Goal: Check status

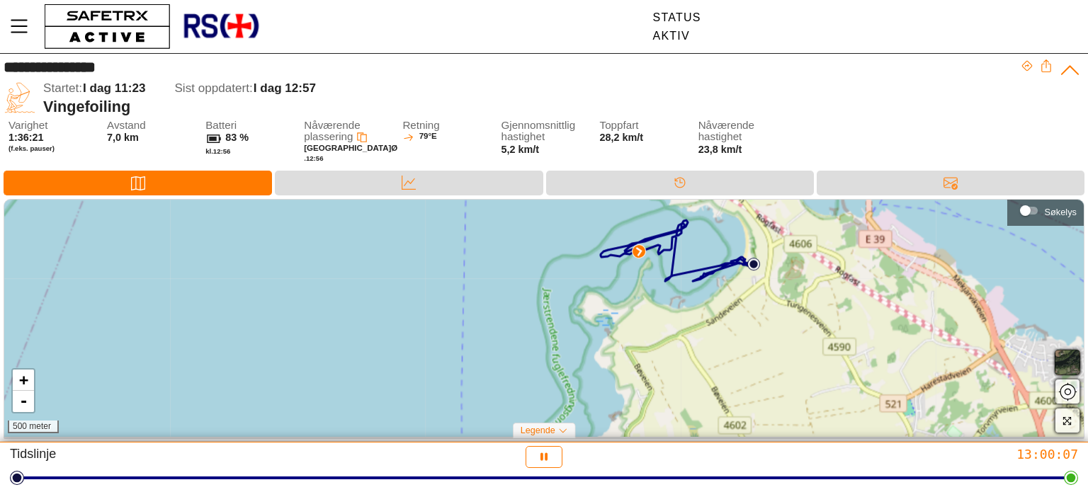
drag, startPoint x: 807, startPoint y: 404, endPoint x: 783, endPoint y: 314, distance: 92.2
click at [783, 314] on div "+ - 500 meter" at bounding box center [543, 319] width 1079 height 238
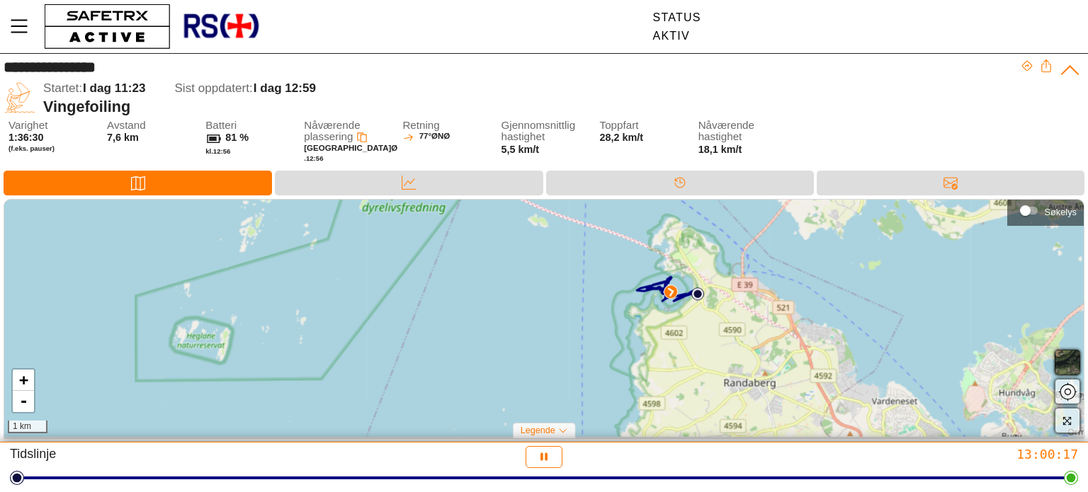
drag, startPoint x: 845, startPoint y: 382, endPoint x: 731, endPoint y: 364, distance: 115.5
click at [731, 364] on div "+ - 1 km" at bounding box center [543, 319] width 1079 height 238
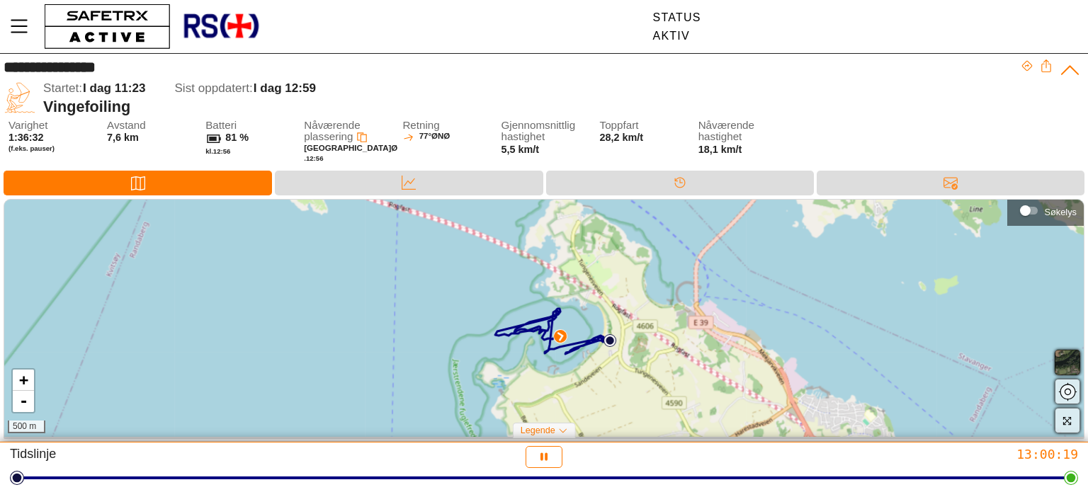
drag, startPoint x: 730, startPoint y: 313, endPoint x: 691, endPoint y: 405, distance: 100.0
click at [691, 407] on div "+ - 500 m" at bounding box center [543, 319] width 1079 height 238
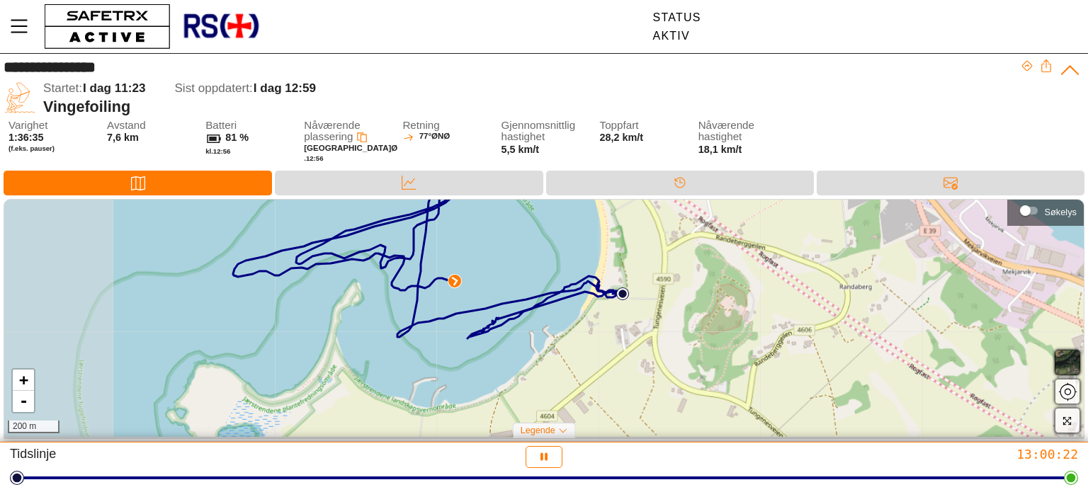
drag, startPoint x: 399, startPoint y: 394, endPoint x: 618, endPoint y: 424, distance: 220.8
click at [618, 424] on div "+ - 200 m" at bounding box center [543, 319] width 1079 height 238
